Goal: Answer question/provide support

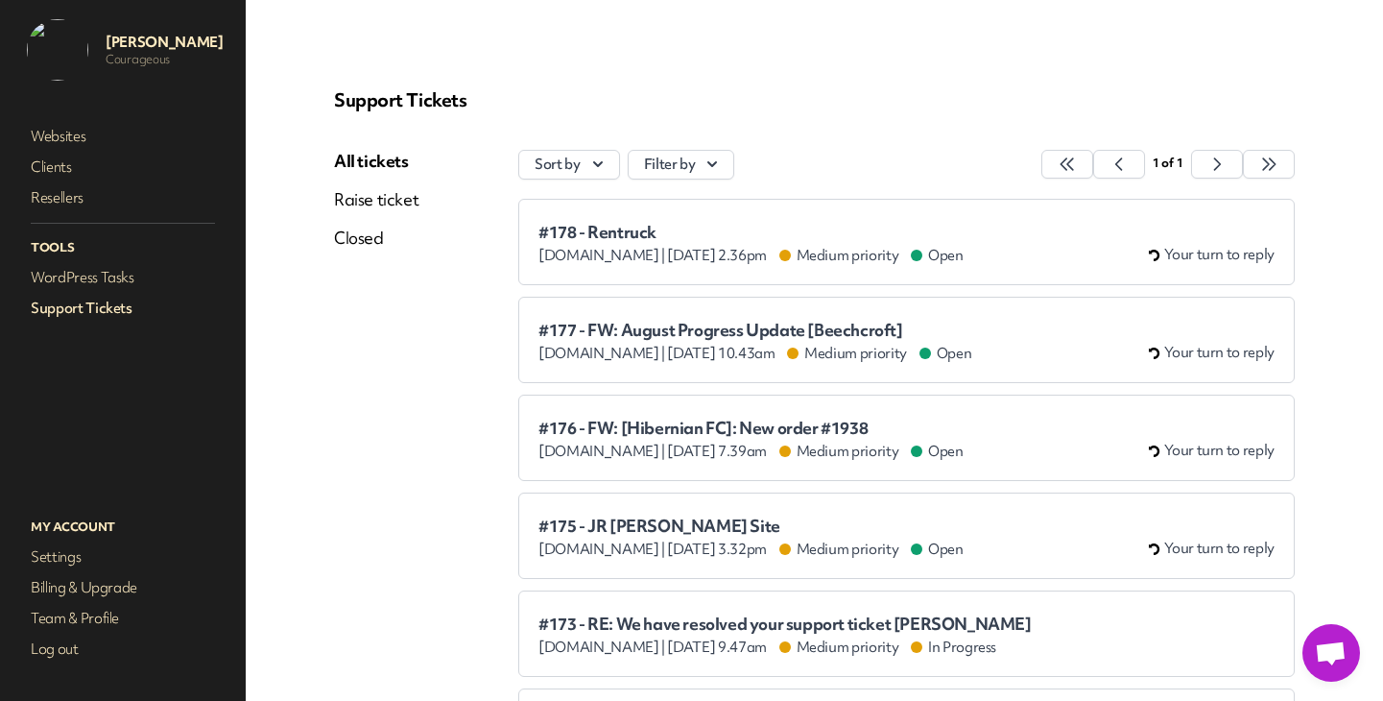
click at [600, 236] on span "#178 - Rentruck" at bounding box center [751, 232] width 425 height 19
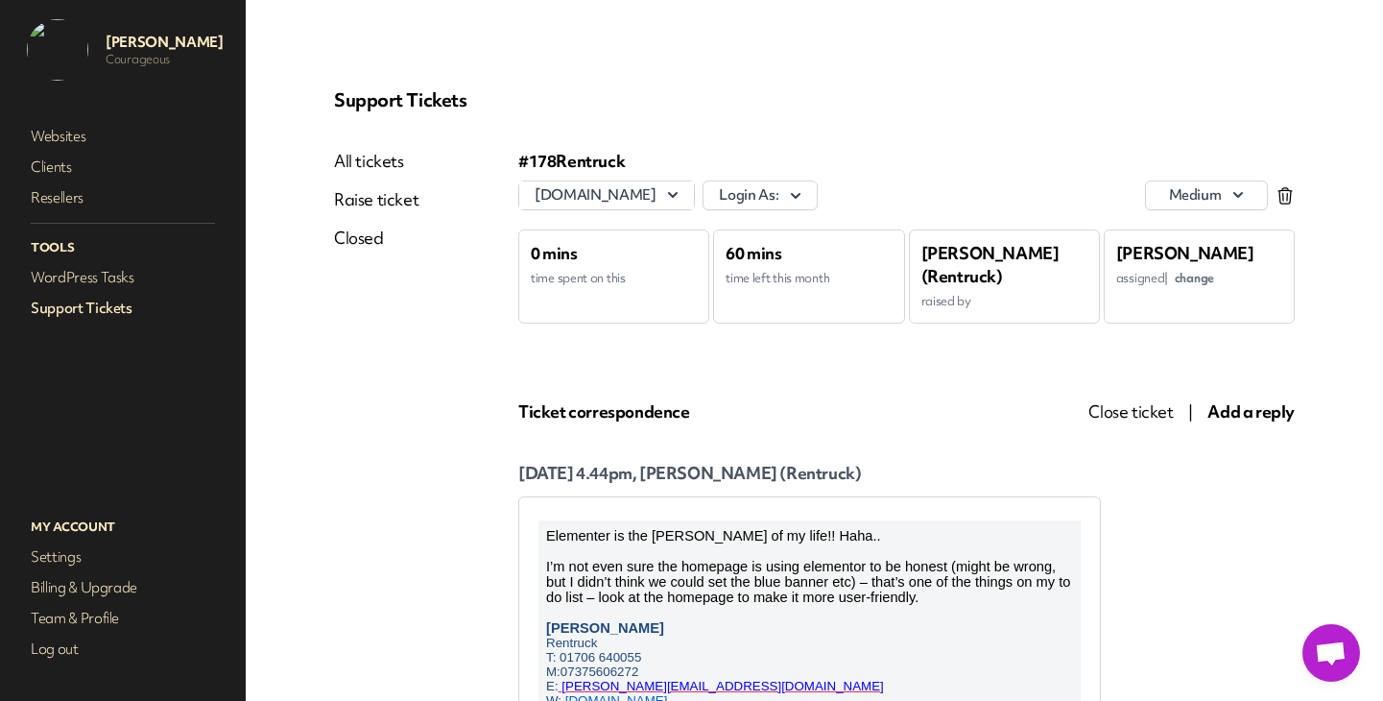
scroll to position [1, 0]
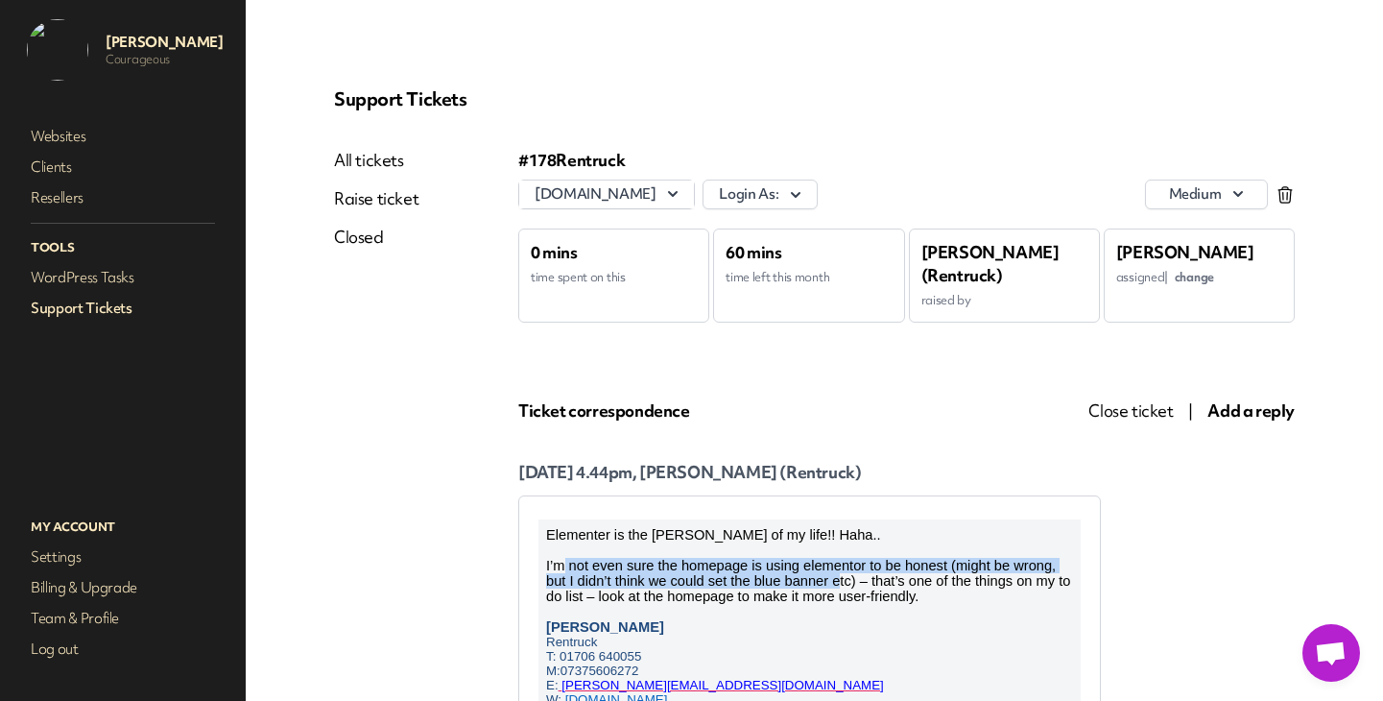
drag, startPoint x: 617, startPoint y: 567, endPoint x: 856, endPoint y: 585, distance: 239.7
click at [847, 585] on span "I’m not even sure the homepage is using elementor to be honest (might be wrong,…" at bounding box center [808, 581] width 524 height 46
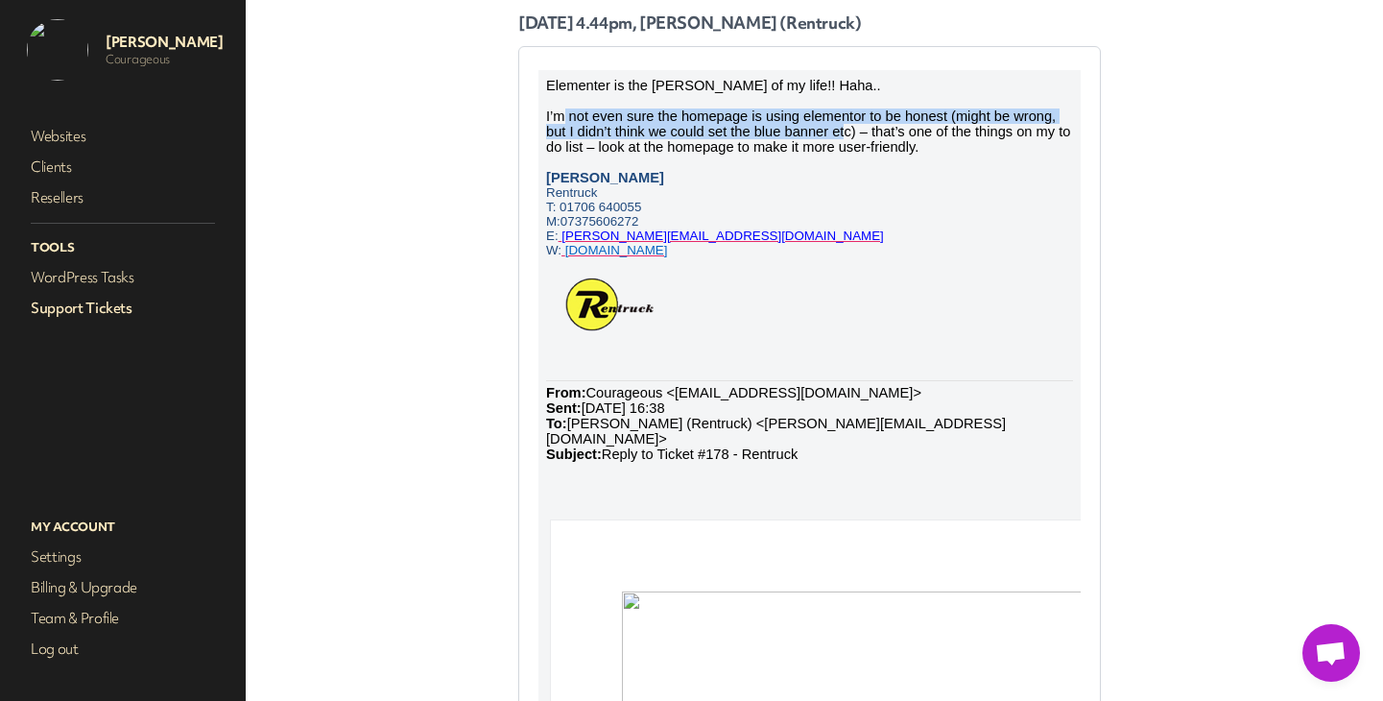
scroll to position [0, 0]
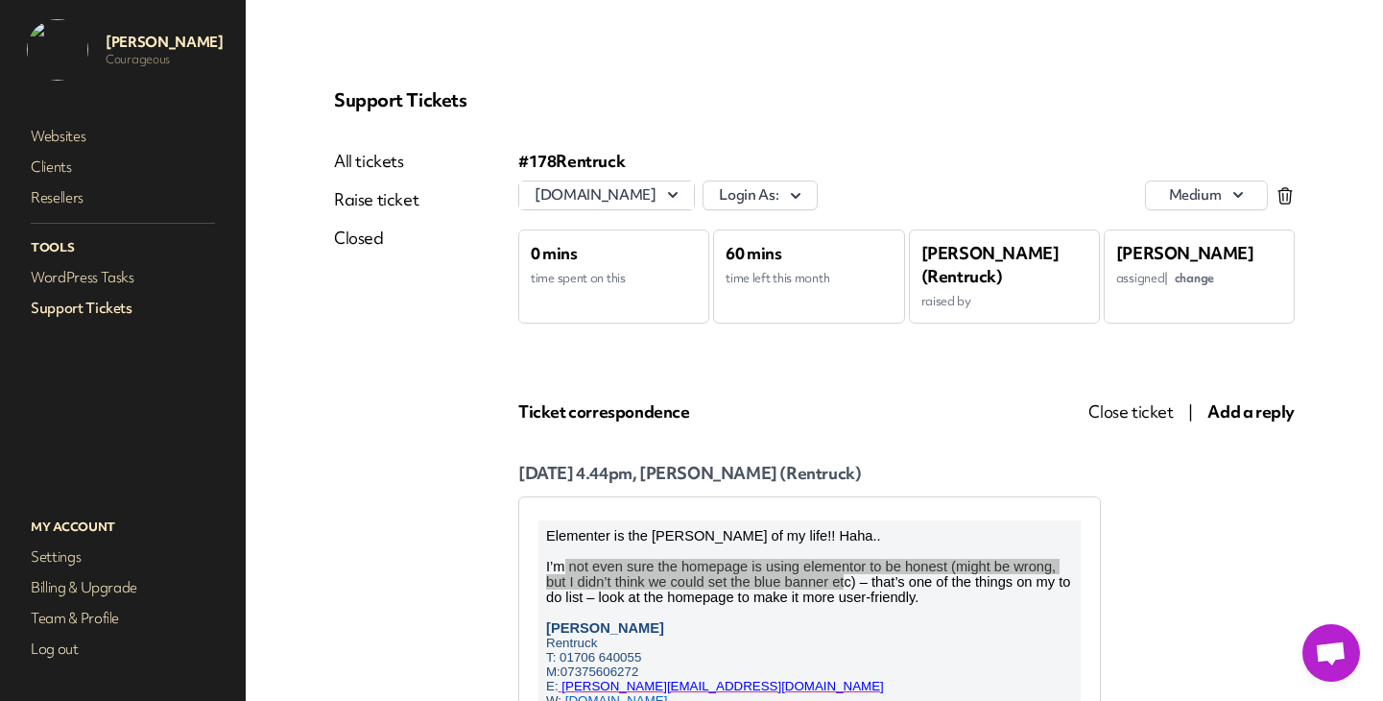
click at [1275, 414] on span "Add a reply" at bounding box center [1251, 411] width 87 height 22
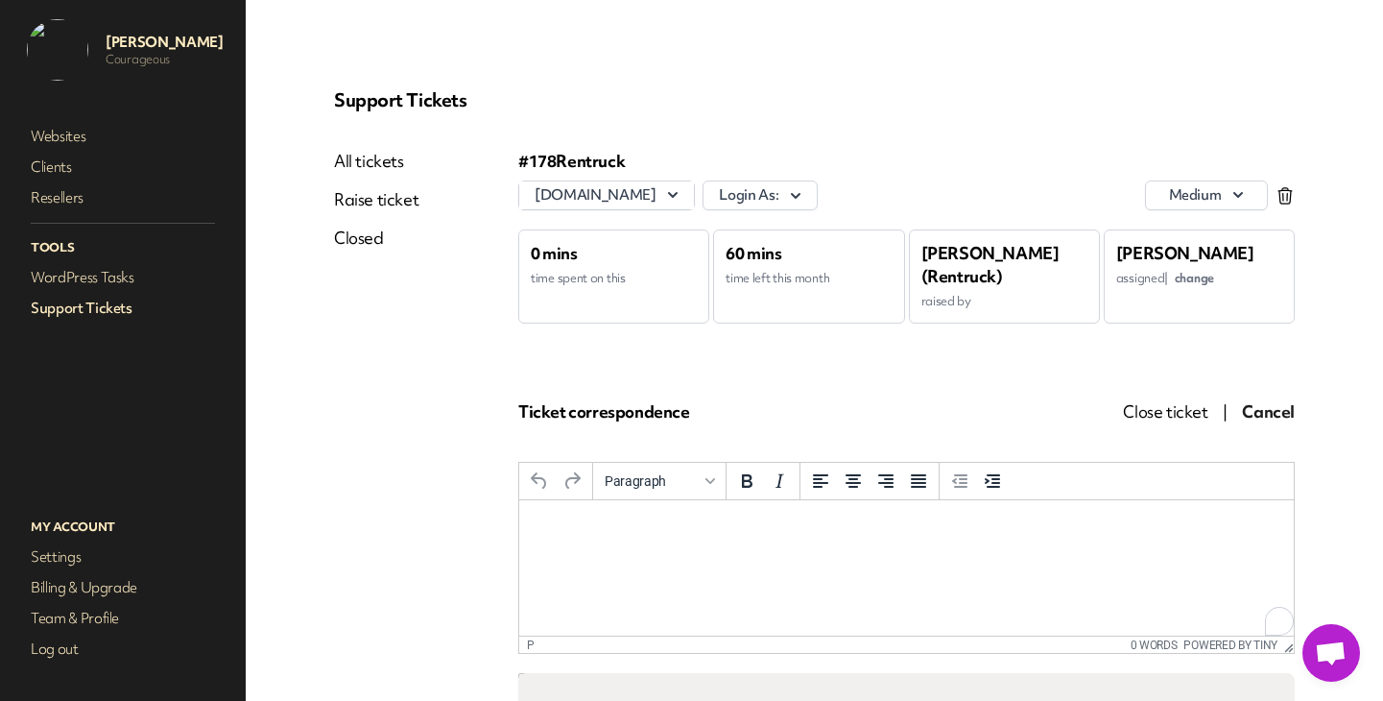
click at [588, 523] on p "Rich Text Area. Press ALT-0 for help." at bounding box center [907, 526] width 744 height 21
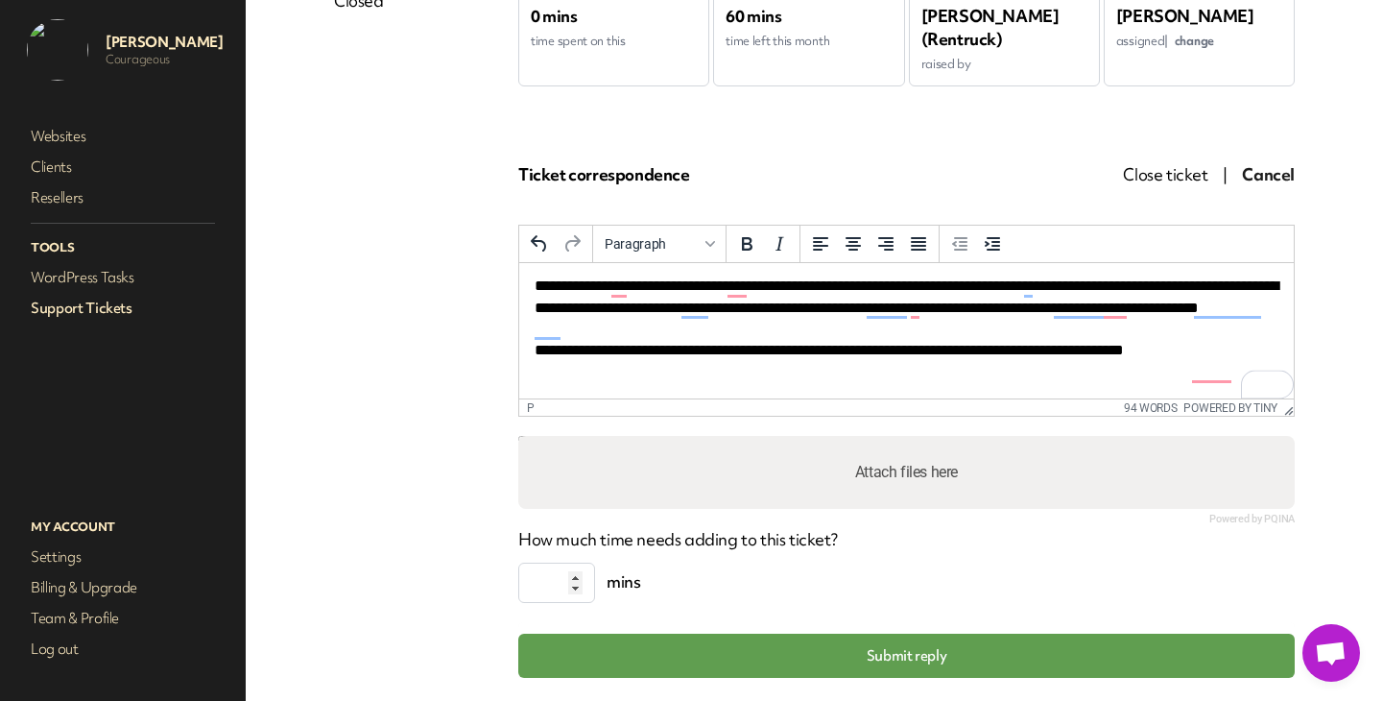
scroll to position [242, 0]
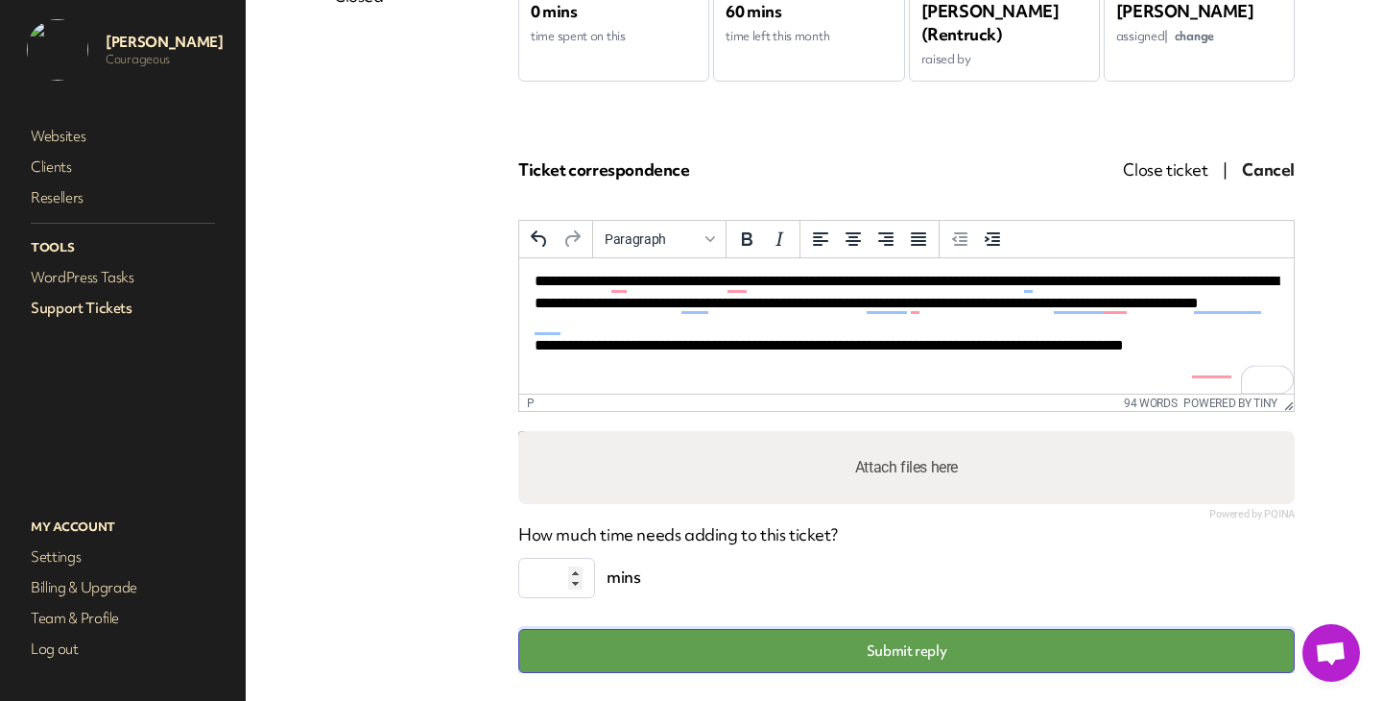
click at [857, 665] on button "Submit reply" at bounding box center [906, 651] width 777 height 44
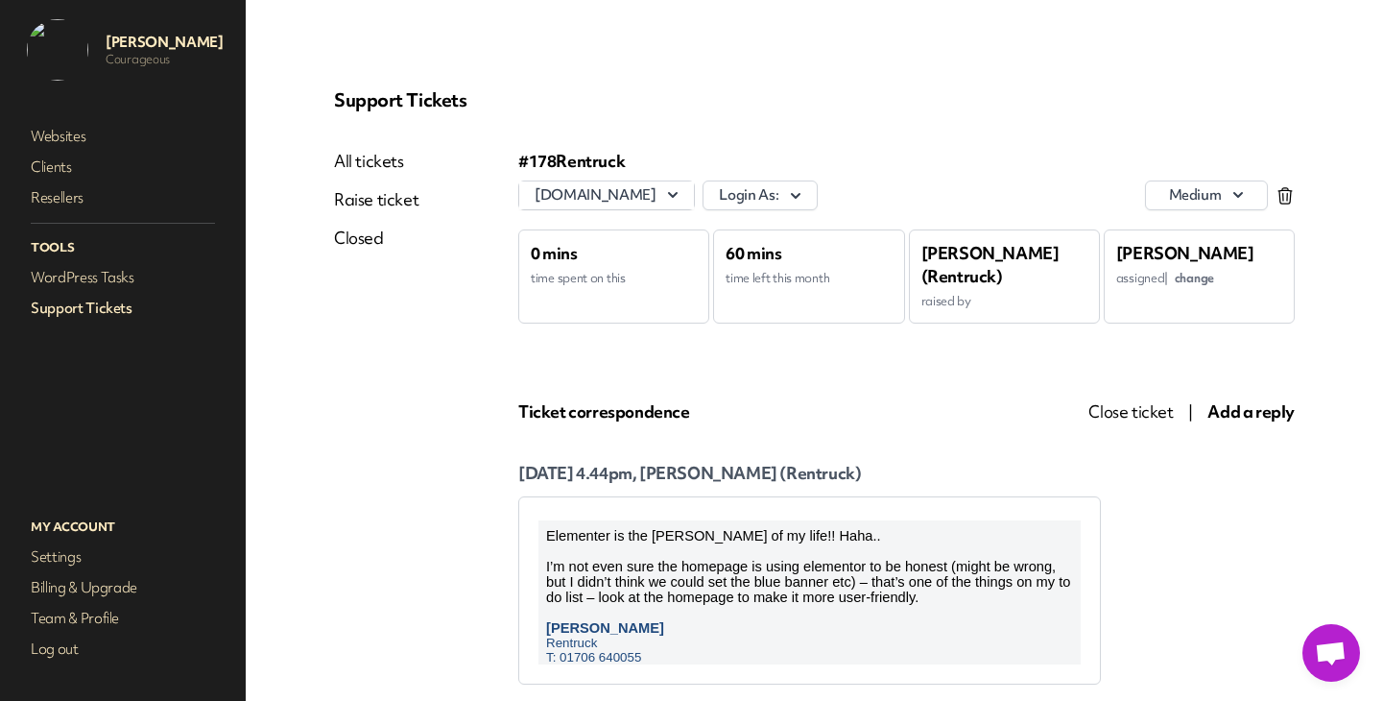
scroll to position [0, 0]
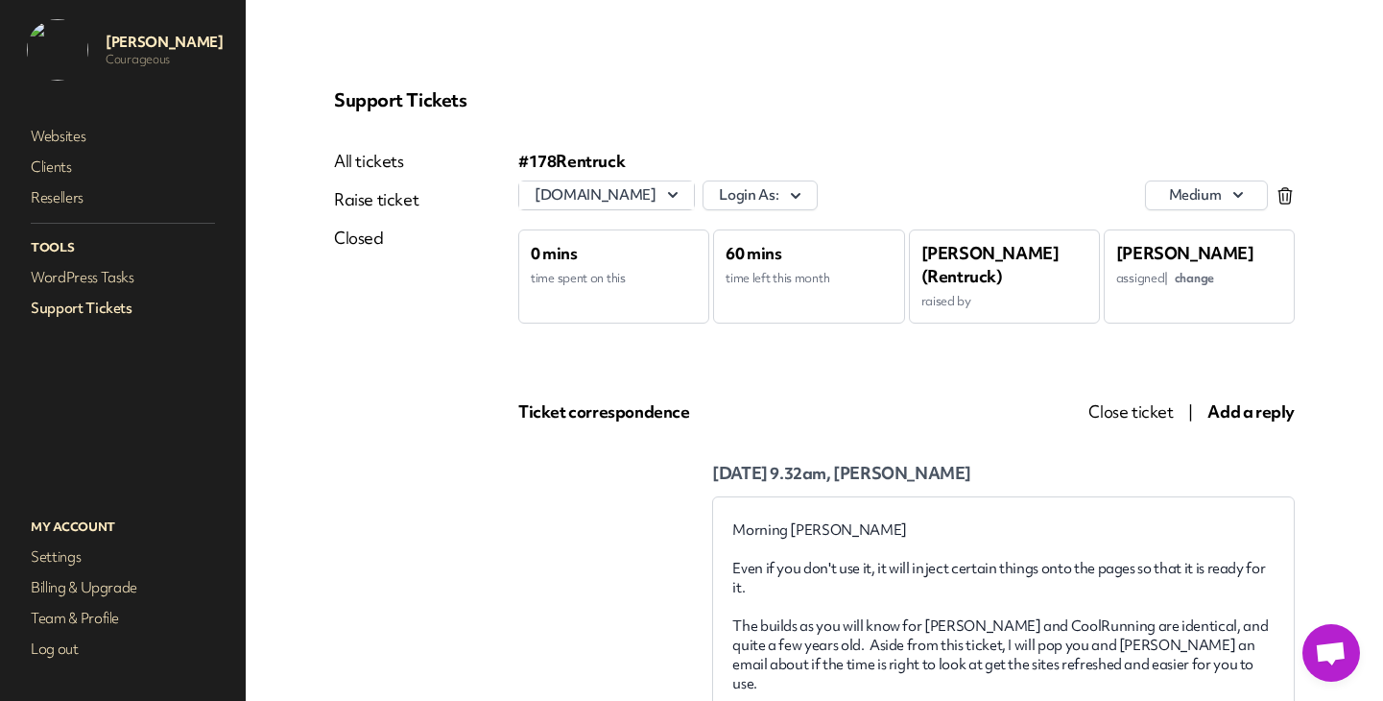
click at [1115, 409] on span "Close ticket" at bounding box center [1131, 411] width 84 height 22
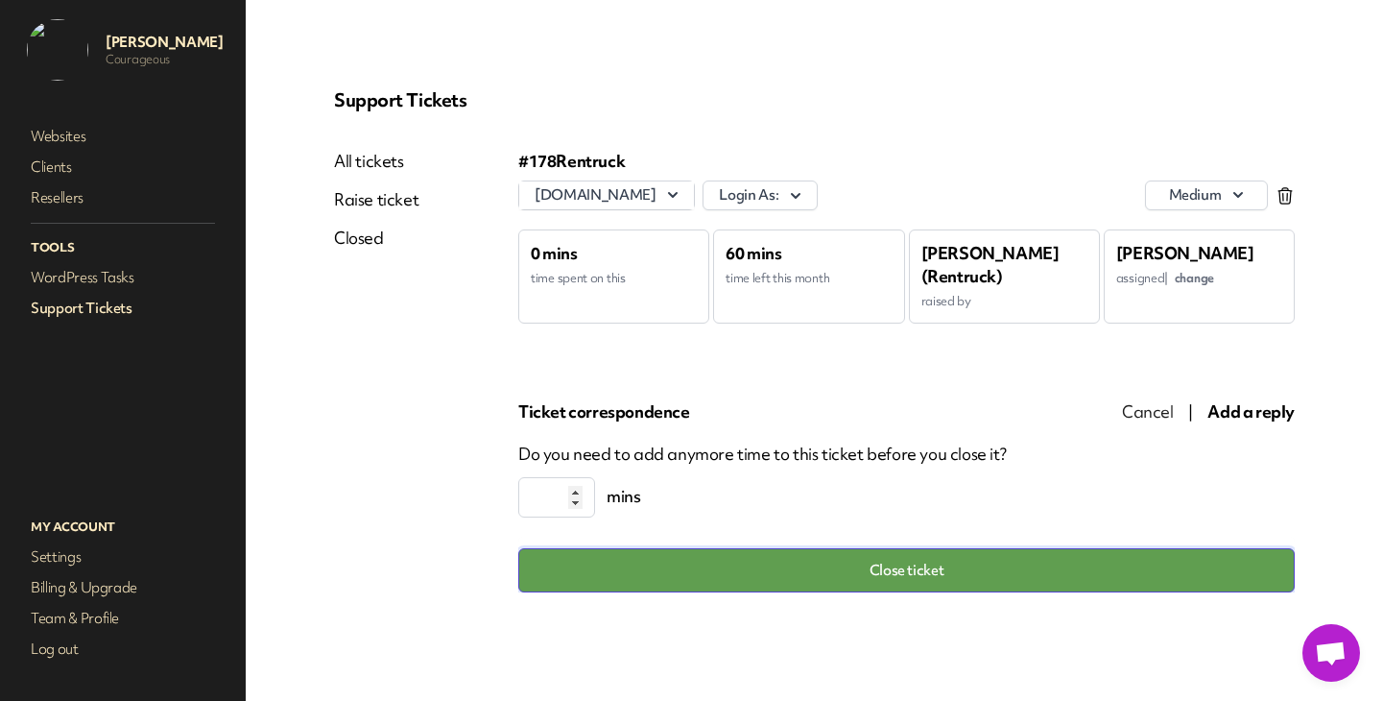
click at [759, 574] on button "Close ticket" at bounding box center [906, 570] width 777 height 44
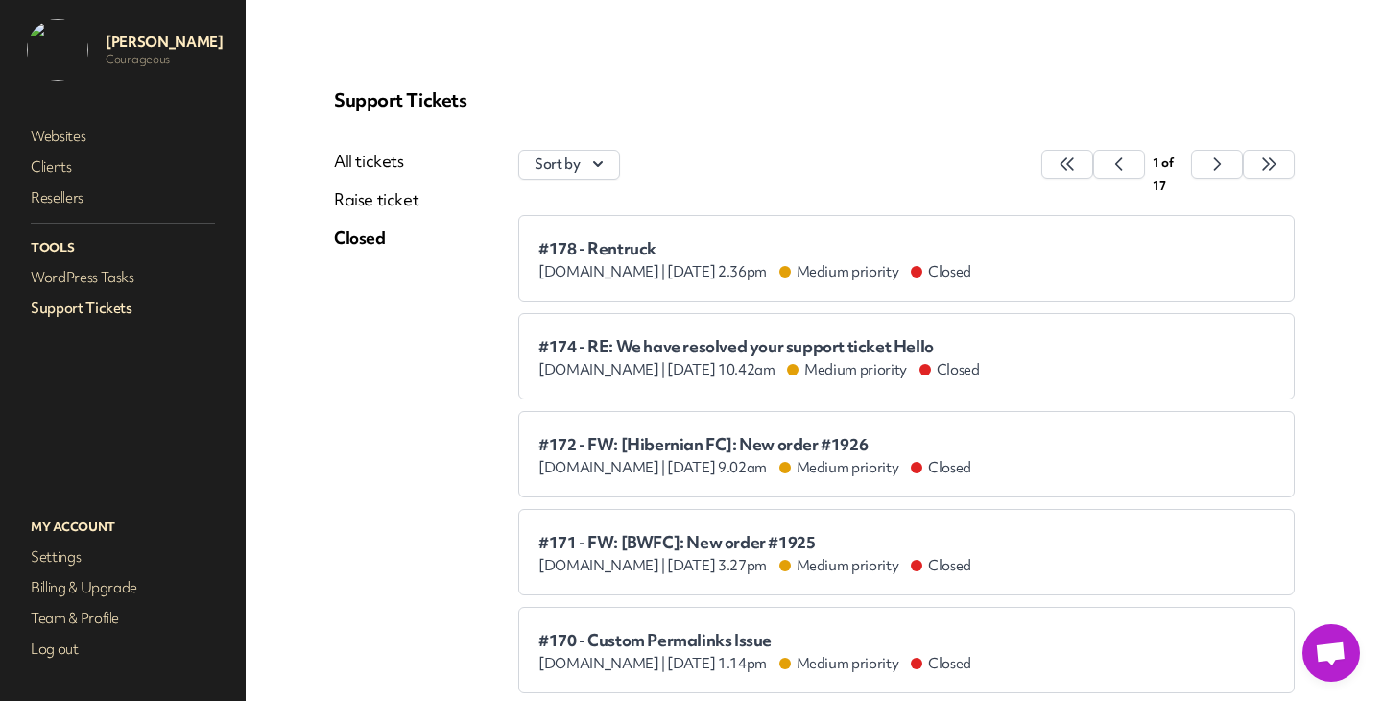
click at [53, 305] on link "Support Tickets" at bounding box center [123, 308] width 192 height 27
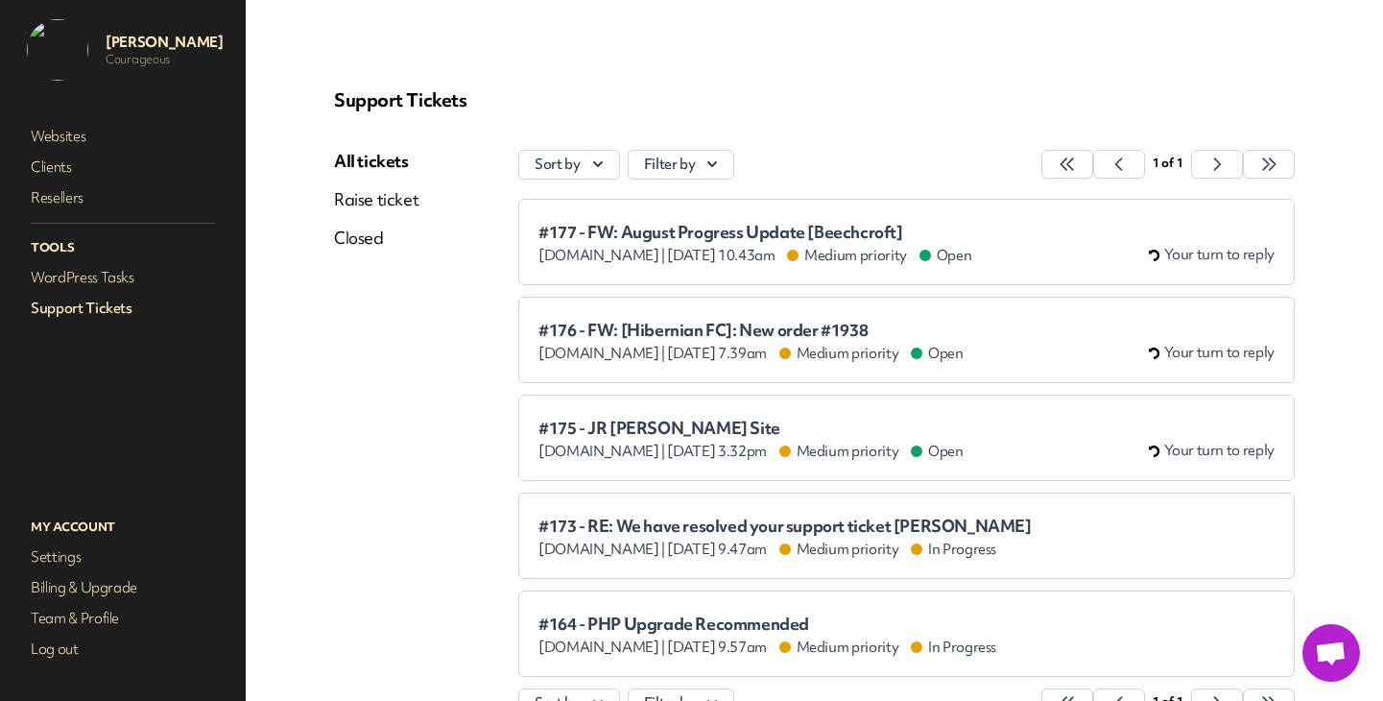
scroll to position [125, 0]
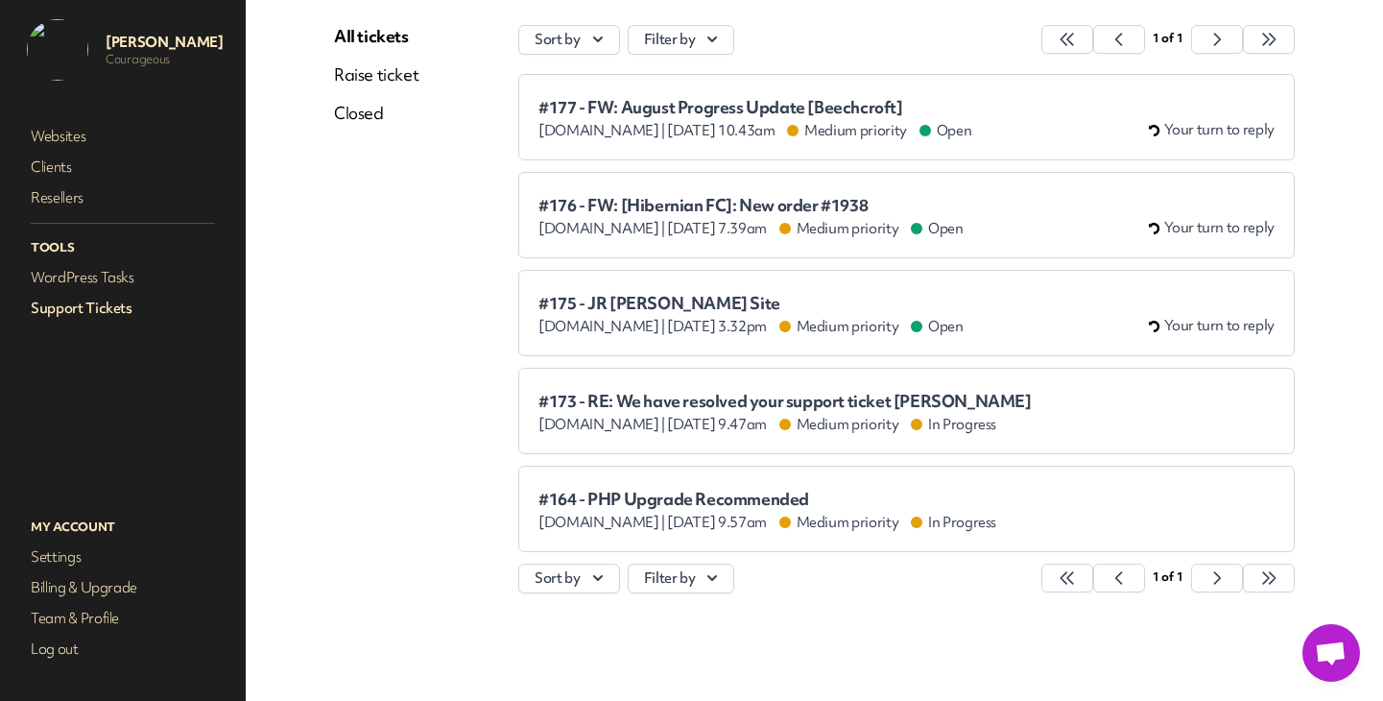
click at [733, 307] on span "#175 - JR [PERSON_NAME] Site" at bounding box center [751, 303] width 425 height 19
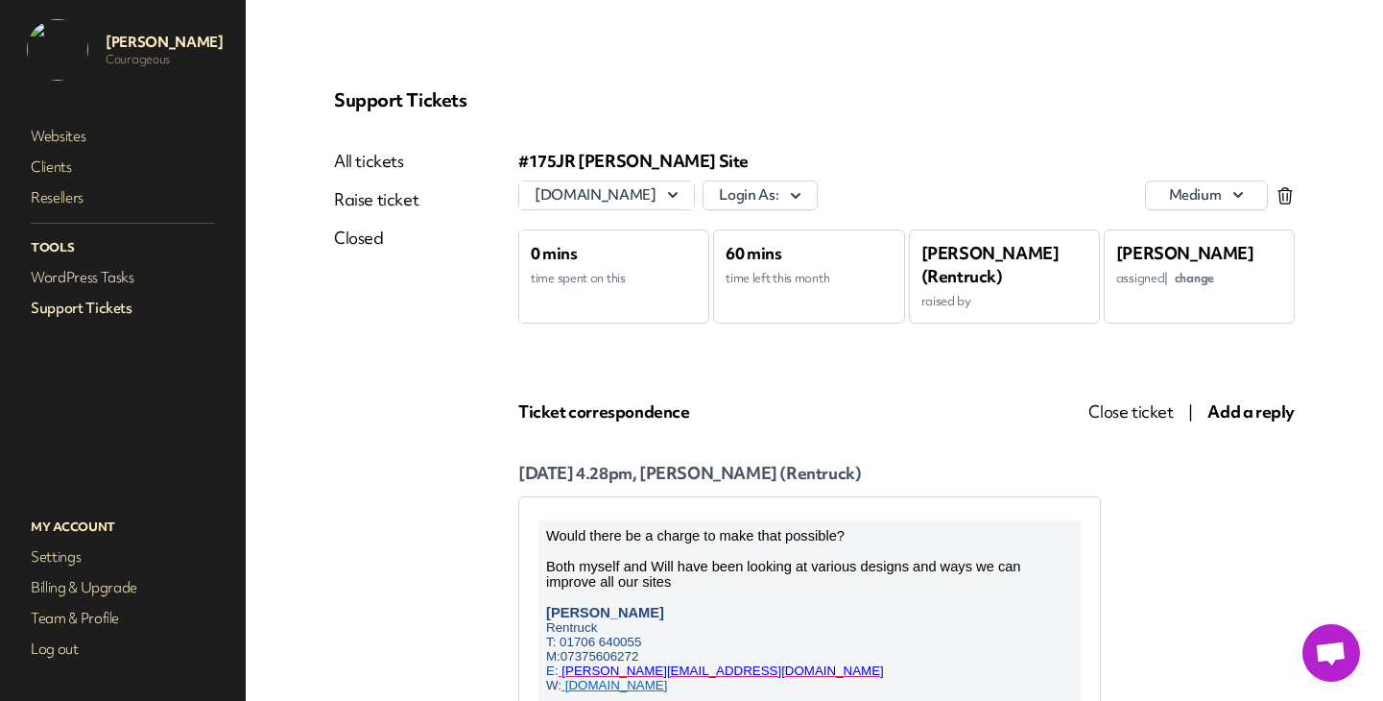
scroll to position [3, 0]
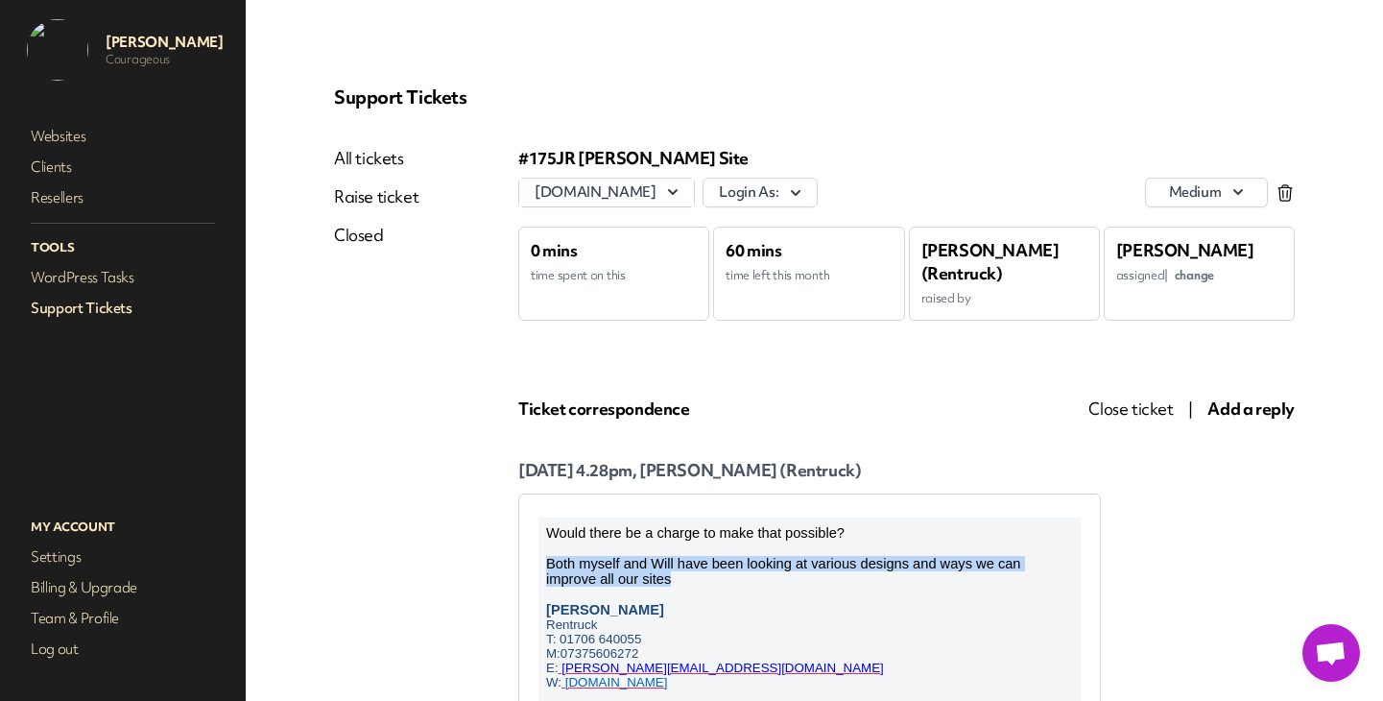
drag, startPoint x: 550, startPoint y: 566, endPoint x: 770, endPoint y: 583, distance: 220.4
click at [769, 583] on p "Both myself and Will have been looking at various designs and ways we can impro…" at bounding box center [809, 571] width 527 height 31
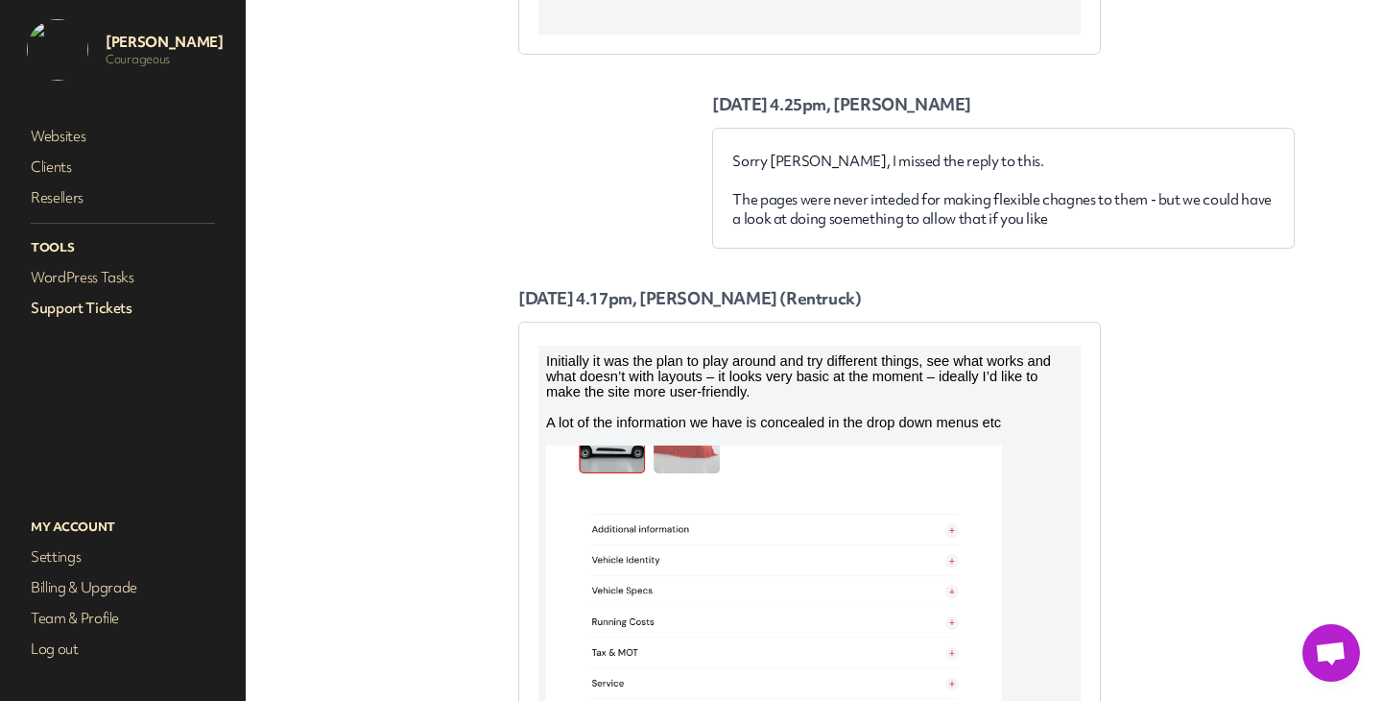
scroll to position [2251, 0]
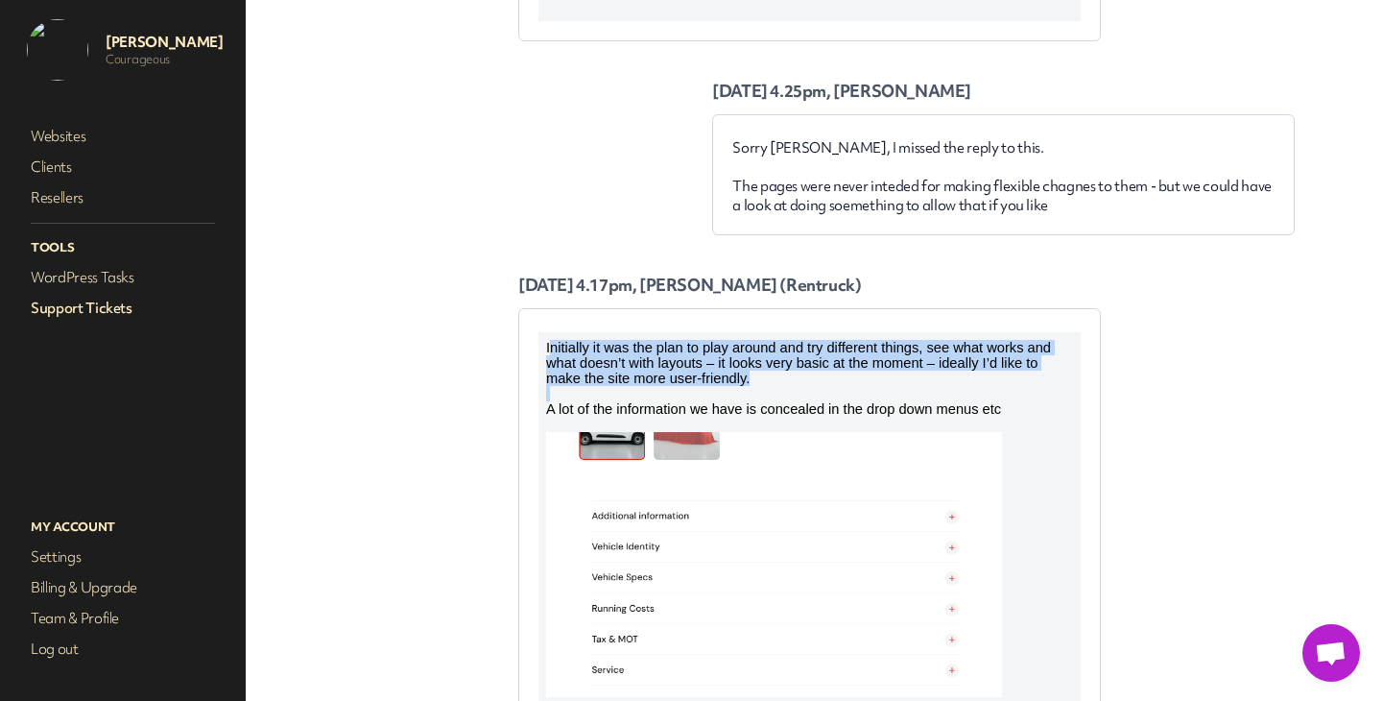
drag, startPoint x: 552, startPoint y: 346, endPoint x: 904, endPoint y: 404, distance: 357.1
drag, startPoint x: 843, startPoint y: 373, endPoint x: 670, endPoint y: 335, distance: 177.0
click html "Initially it was the plan to play around and try different things, see what wor…"
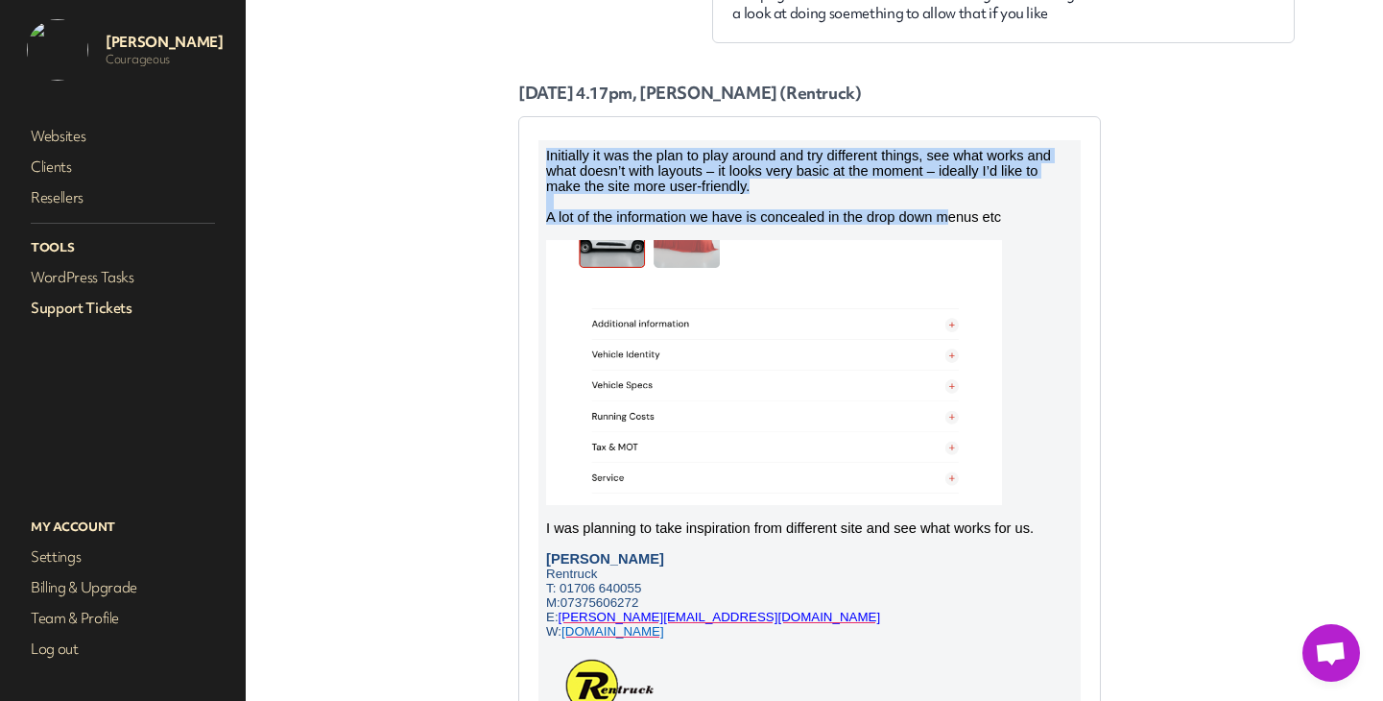
scroll to position [2419, 0]
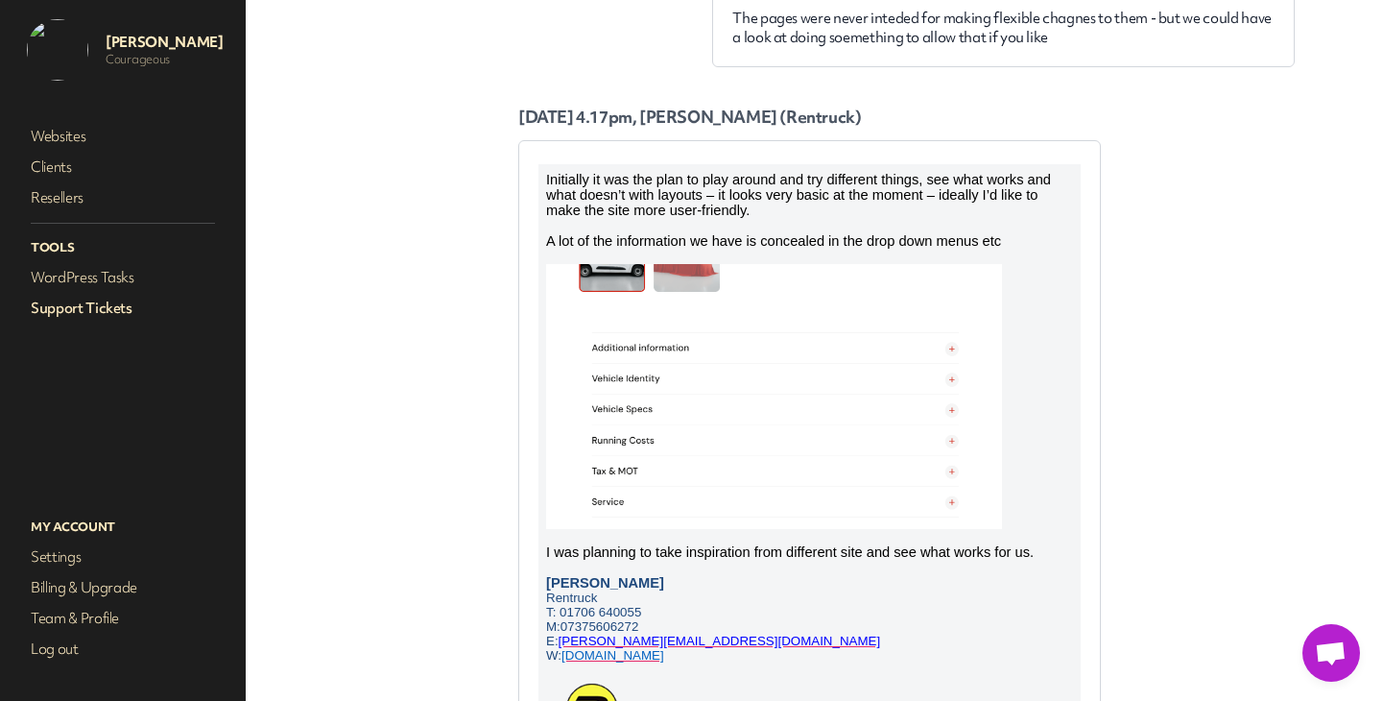
click at [575, 182] on span "Initially it was the plan to play around and try different things, see what wor…" at bounding box center [798, 195] width 505 height 46
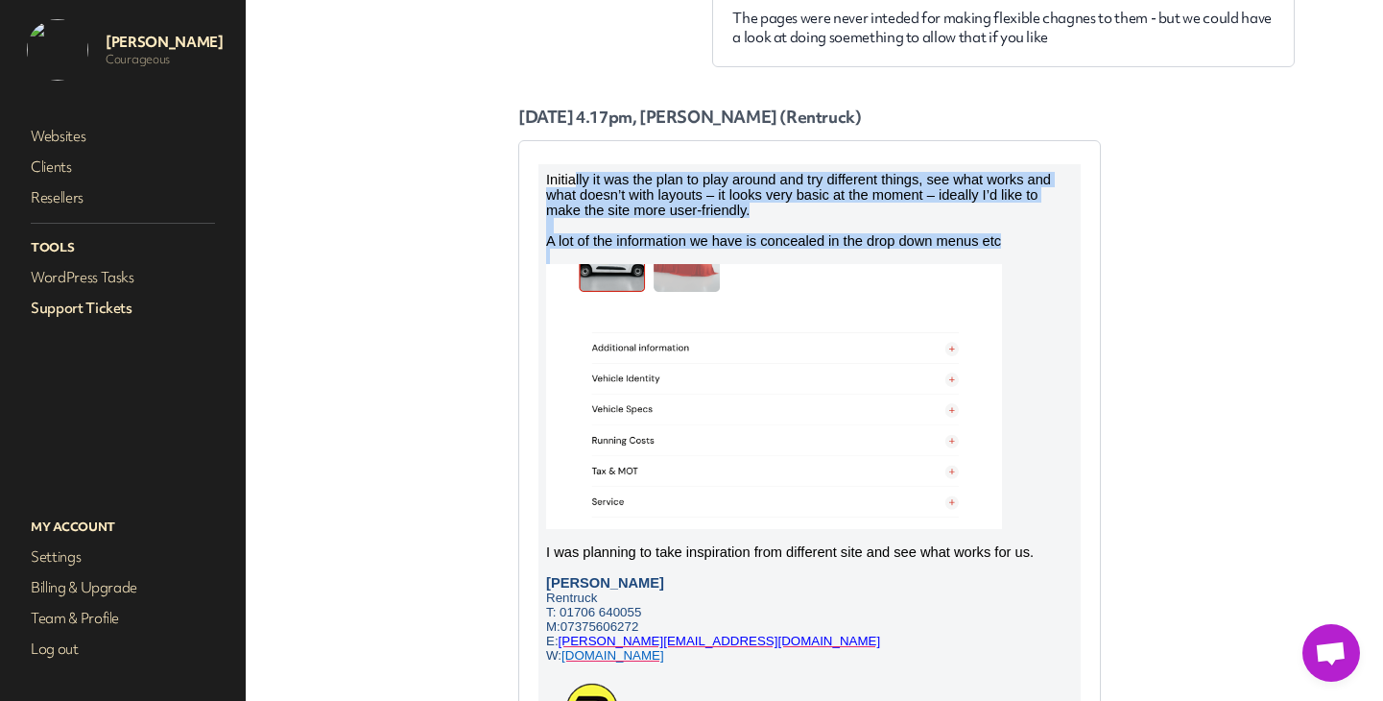
drag, startPoint x: 576, startPoint y: 182, endPoint x: 986, endPoint y: 264, distance: 417.9
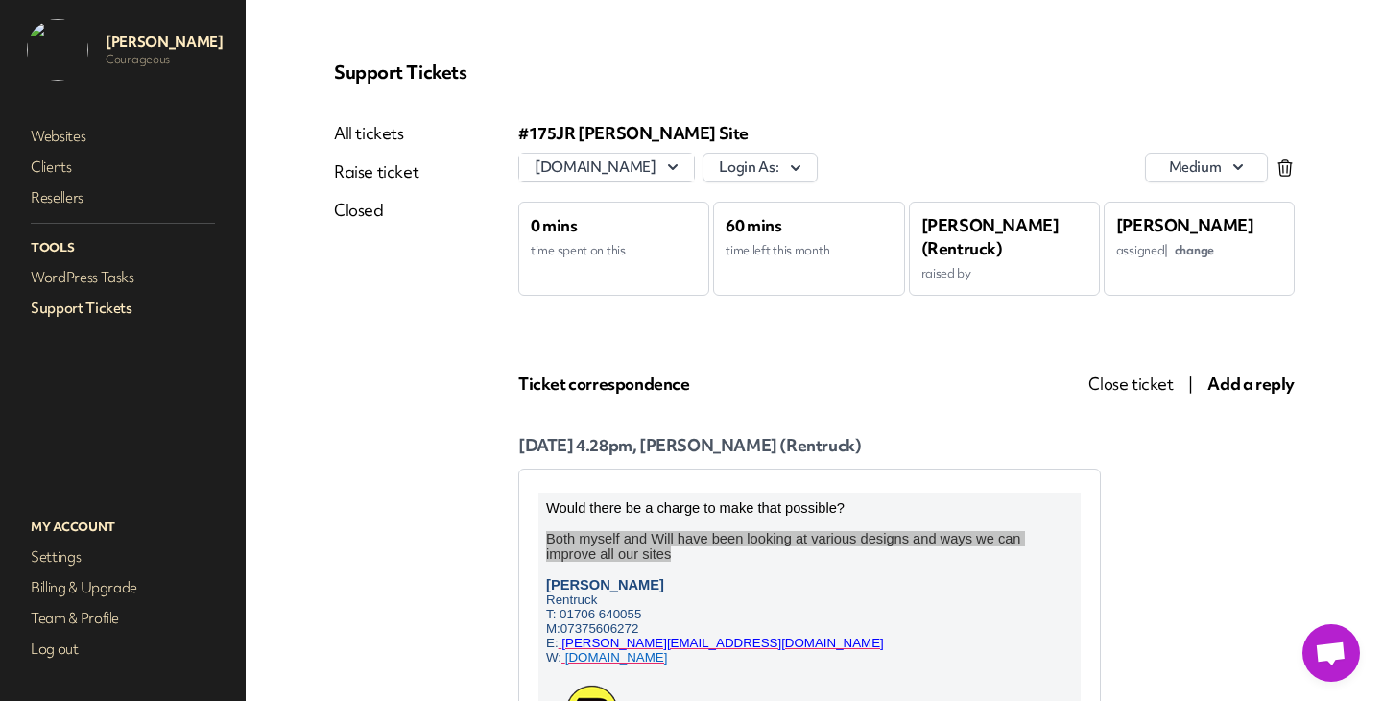
scroll to position [0, 0]
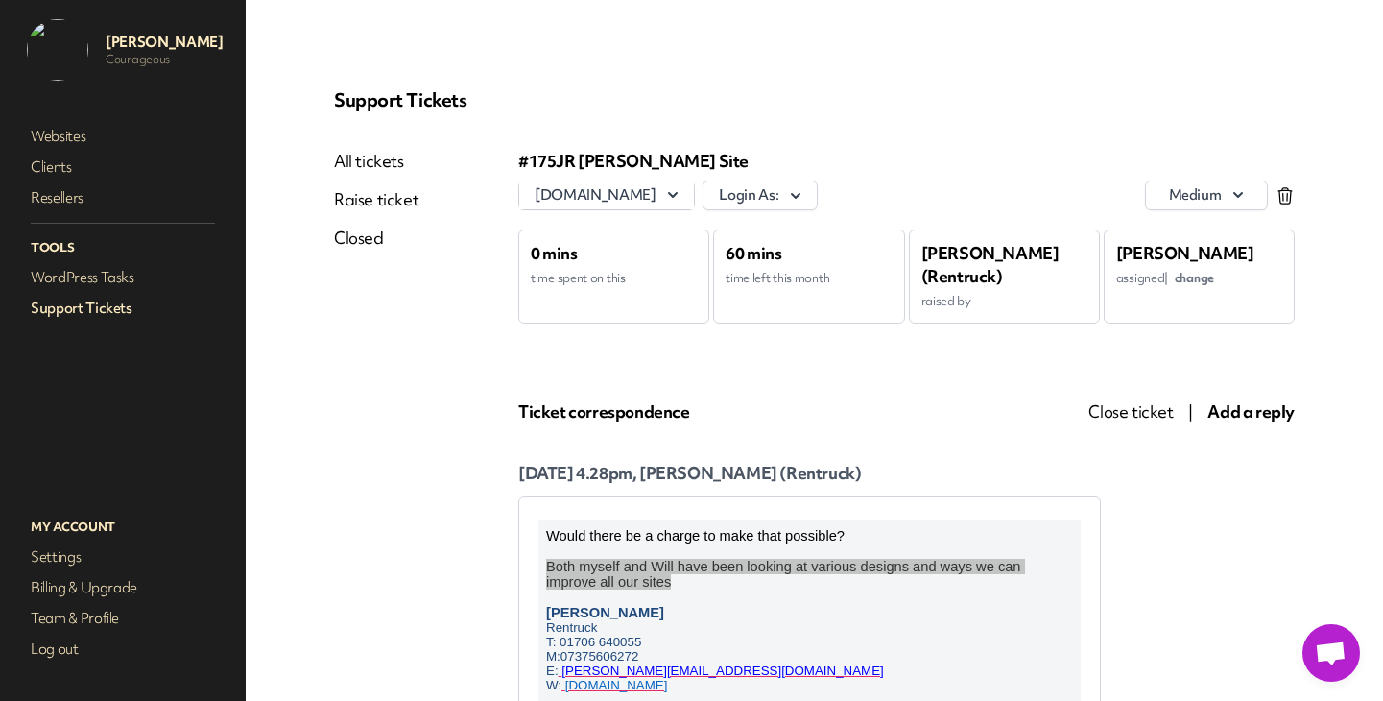
drag, startPoint x: 1239, startPoint y: 416, endPoint x: 1000, endPoint y: 396, distance: 239.9
click at [1239, 416] on span "Add a reply" at bounding box center [1251, 411] width 87 height 22
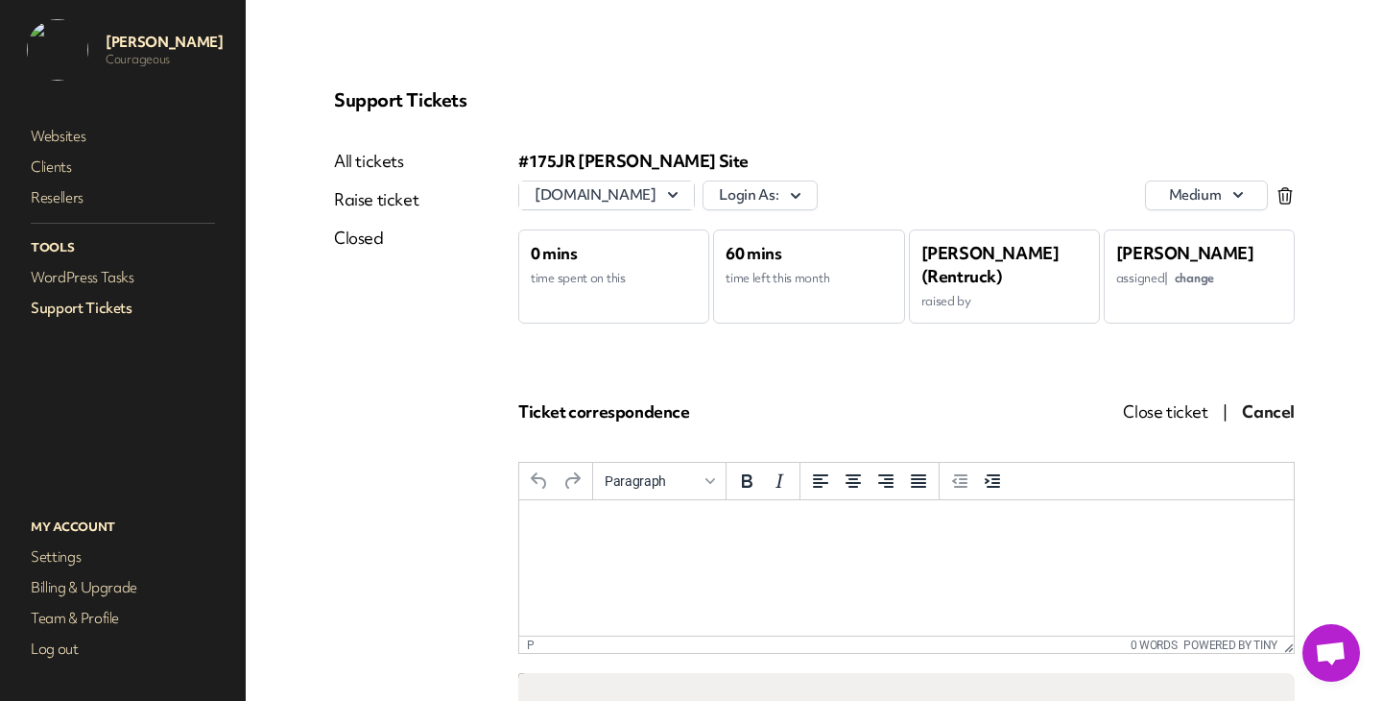
drag, startPoint x: 1038, startPoint y: 1112, endPoint x: 566, endPoint y: 586, distance: 706.3
click at [582, 551] on html at bounding box center [906, 525] width 775 height 52
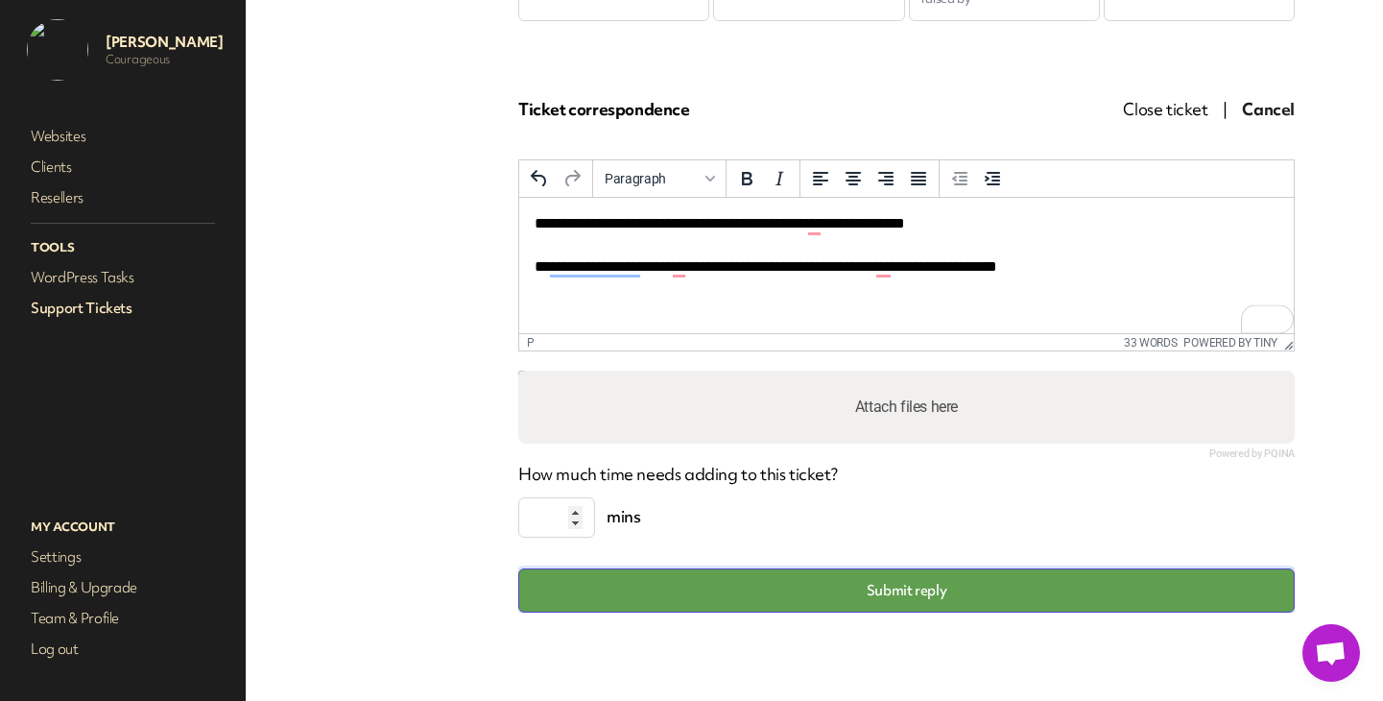
click at [918, 584] on button "Submit reply" at bounding box center [906, 590] width 777 height 44
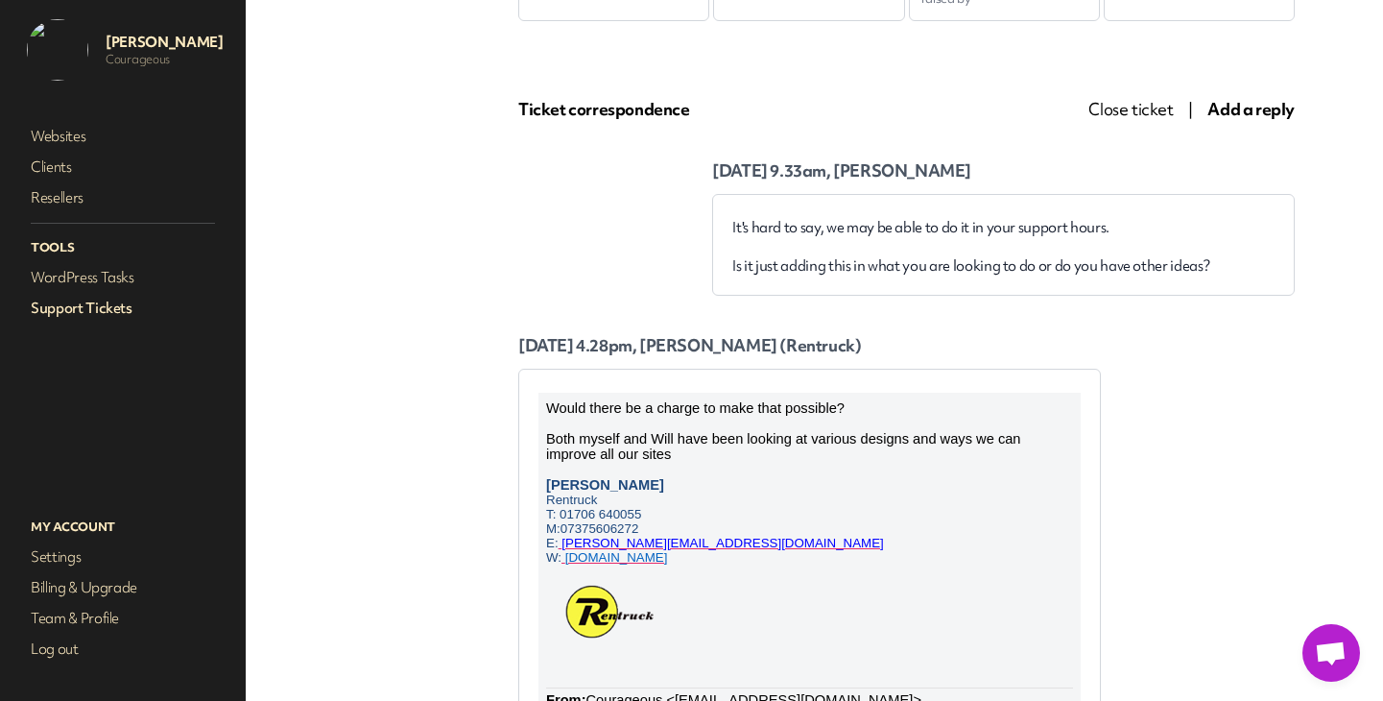
click at [116, 311] on link "Support Tickets" at bounding box center [123, 308] width 192 height 27
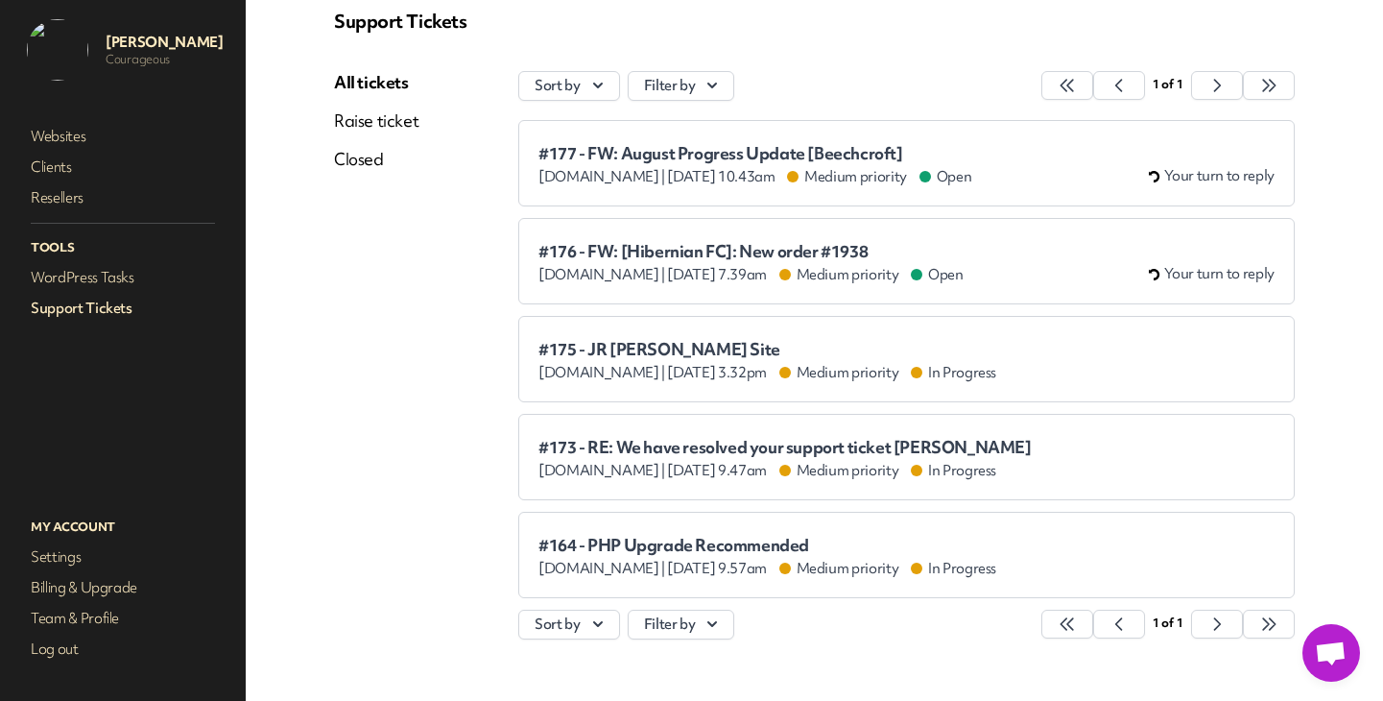
scroll to position [52, 0]
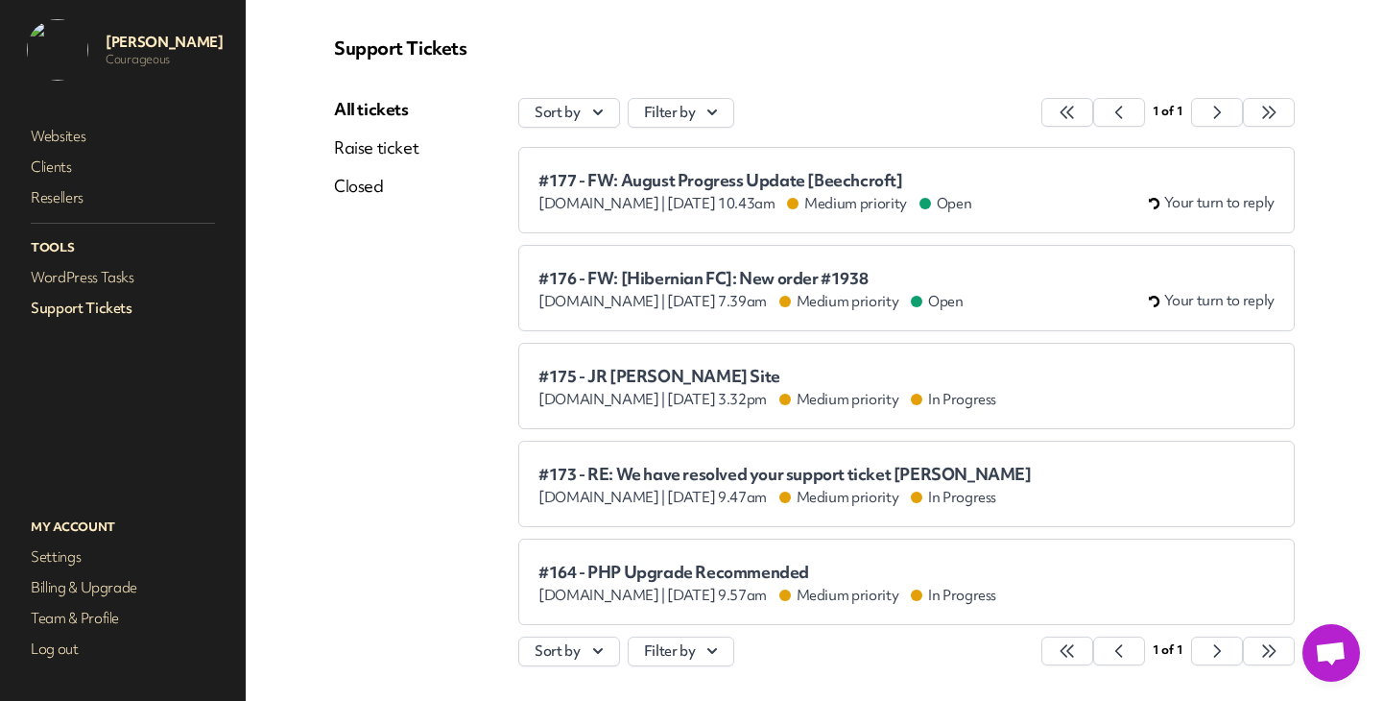
click at [704, 188] on span "#177 - FW: August Progress Update [Beechcroft]" at bounding box center [755, 180] width 433 height 19
